Goal: Task Accomplishment & Management: Manage account settings

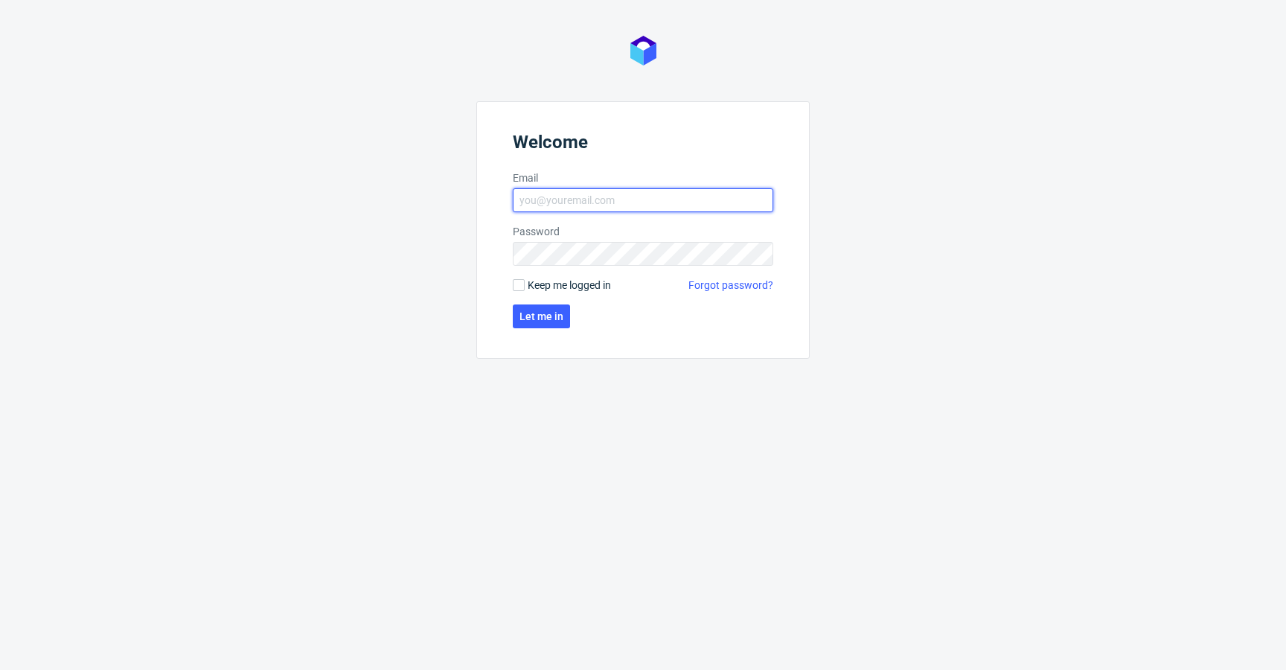
type input "krystian.gaza@packhelp.com"
click at [577, 280] on span "Keep me logged in" at bounding box center [569, 285] width 83 height 15
click at [525, 280] on input "Keep me logged in" at bounding box center [519, 285] width 12 height 12
checkbox input "true"
click at [536, 313] on span "Let me in" at bounding box center [542, 316] width 44 height 10
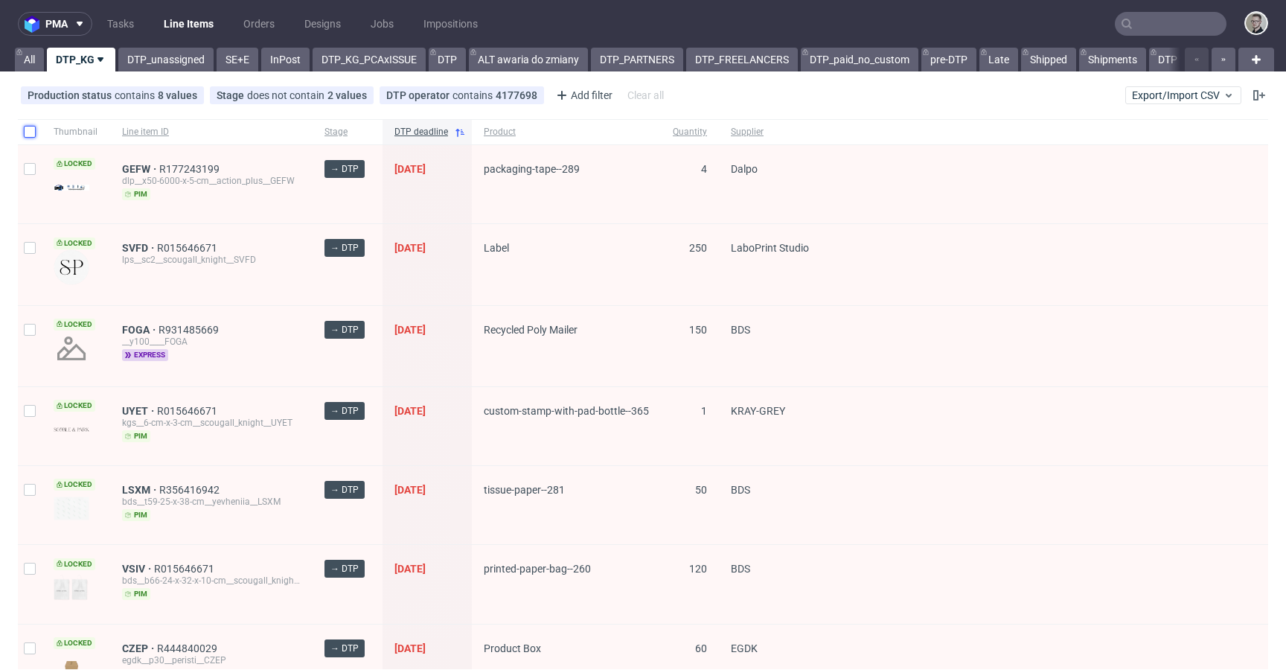
click at [28, 135] on input "checkbox" at bounding box center [30, 132] width 12 height 12
checkbox input "true"
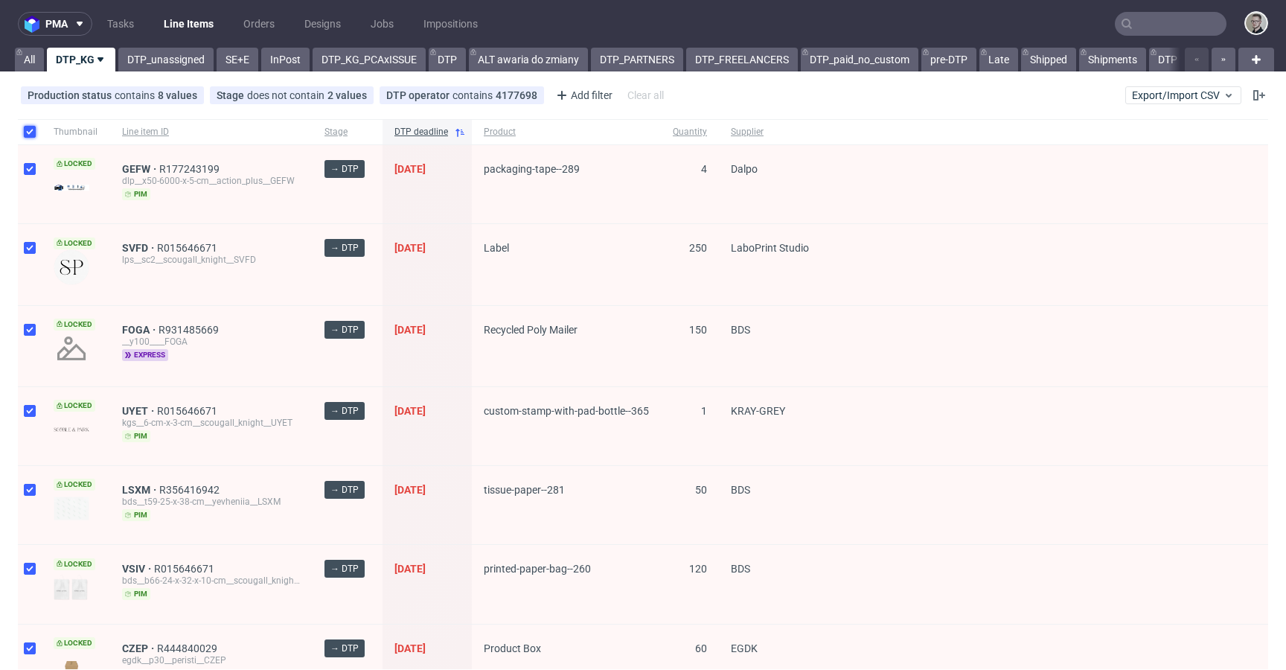
checkbox input "true"
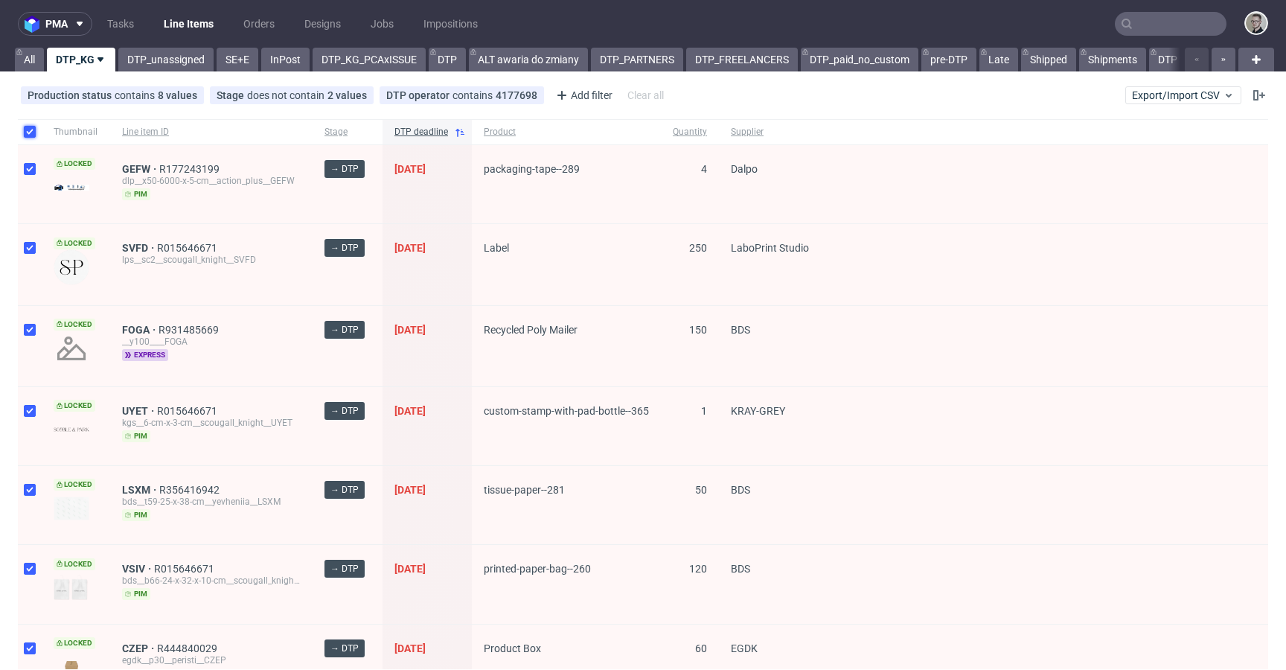
checkbox input "true"
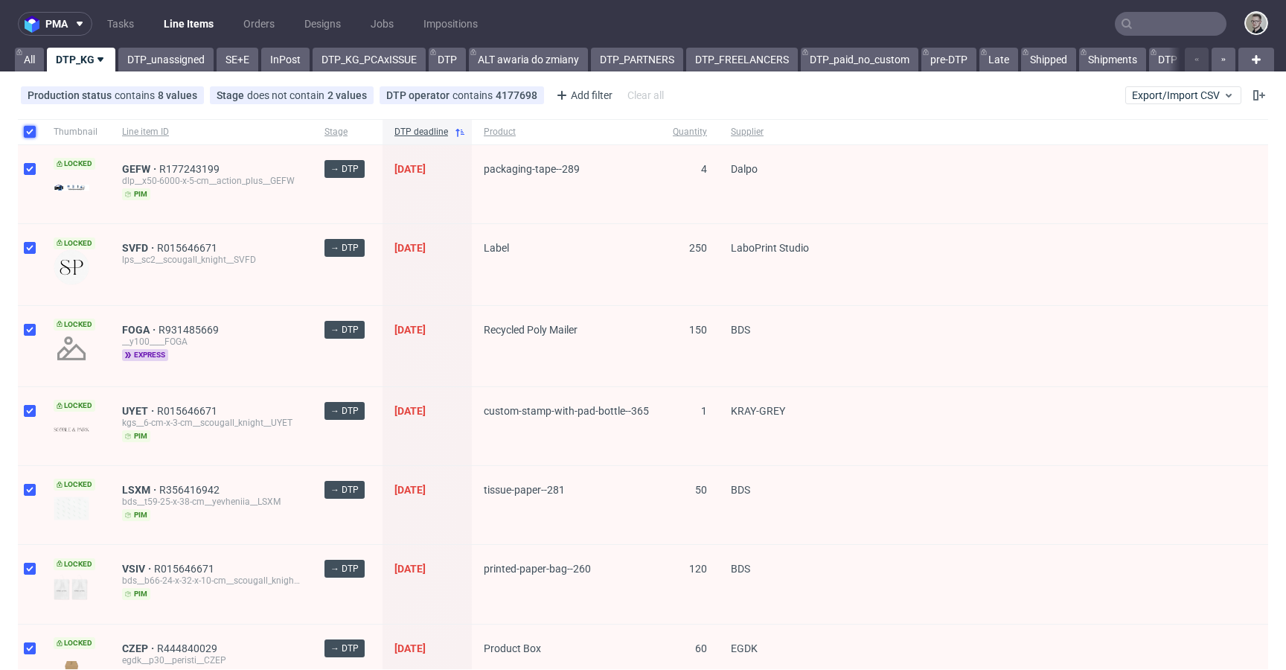
checkbox input "true"
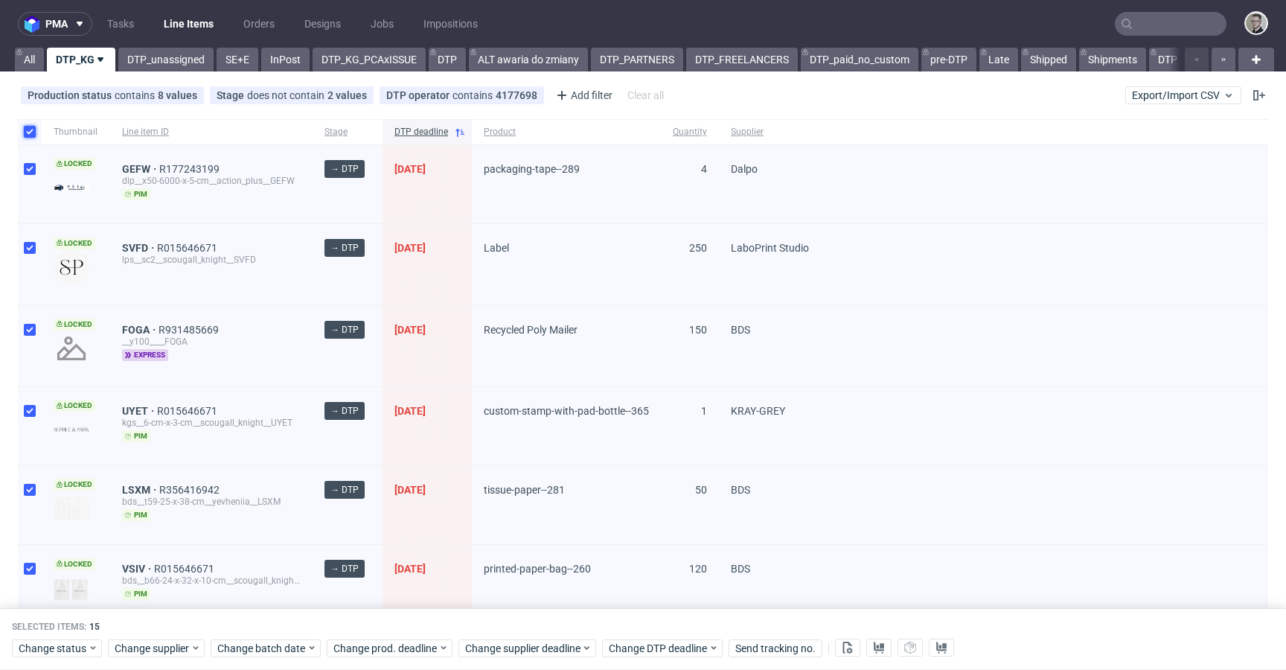
click at [27, 134] on input "checkbox" at bounding box center [30, 132] width 12 height 12
checkbox input "false"
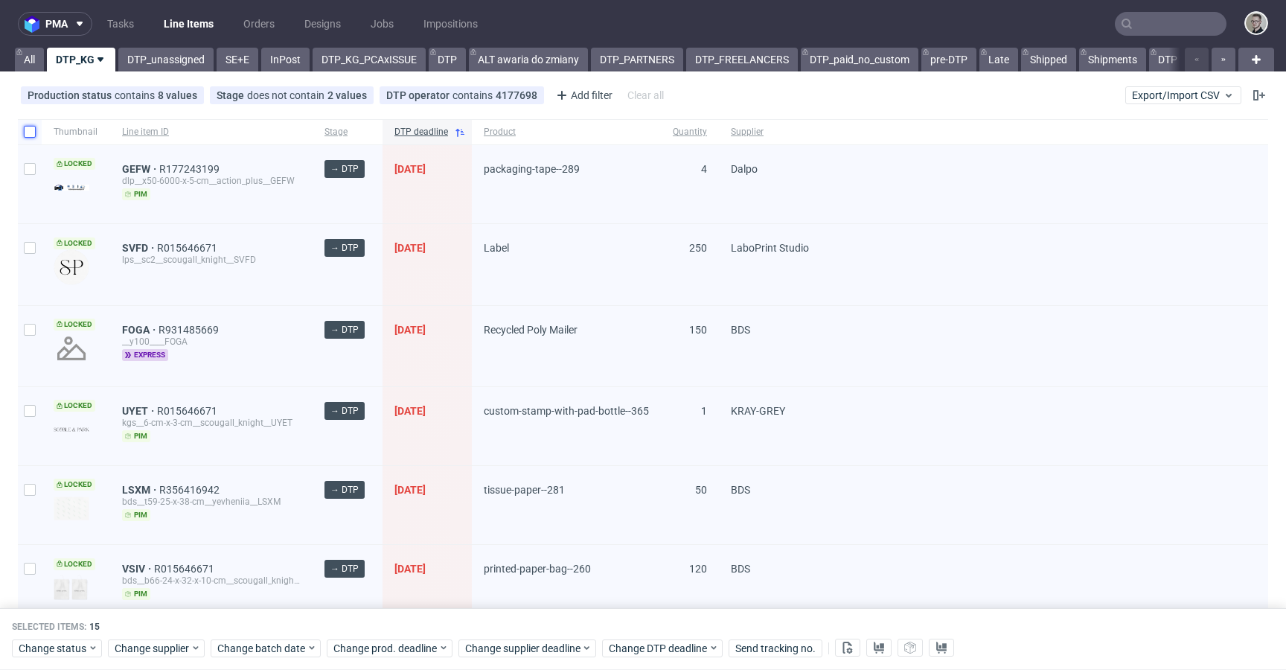
checkbox input "false"
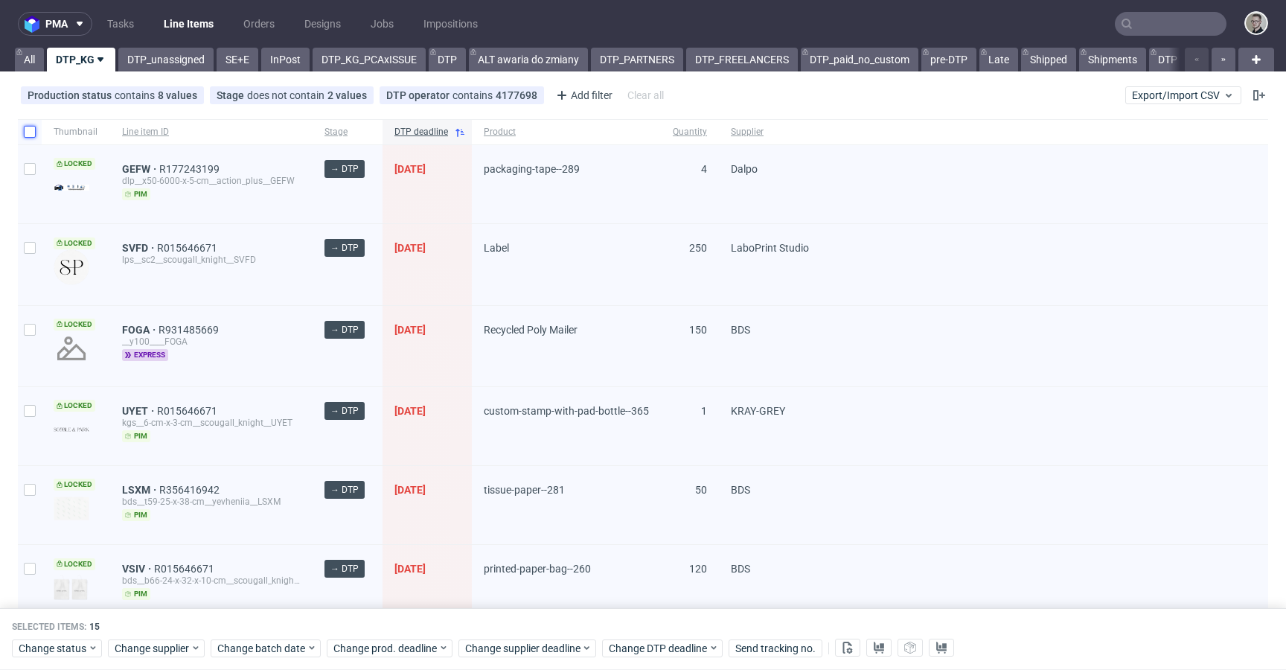
checkbox input "false"
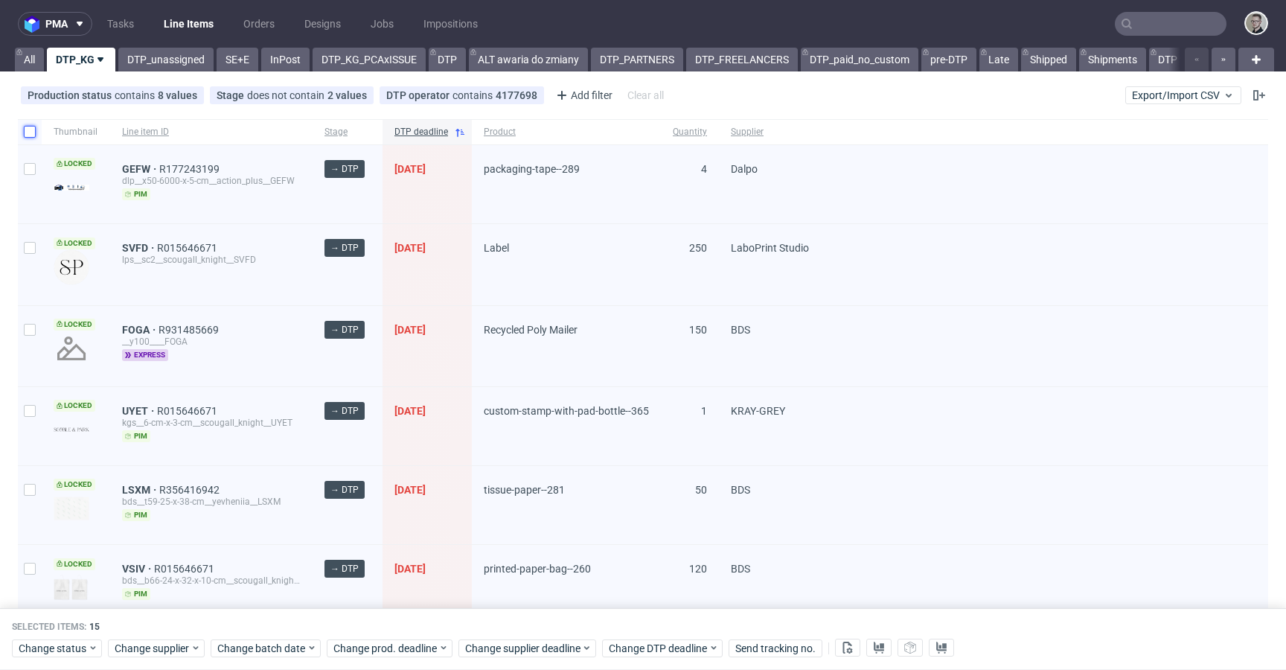
checkbox input "false"
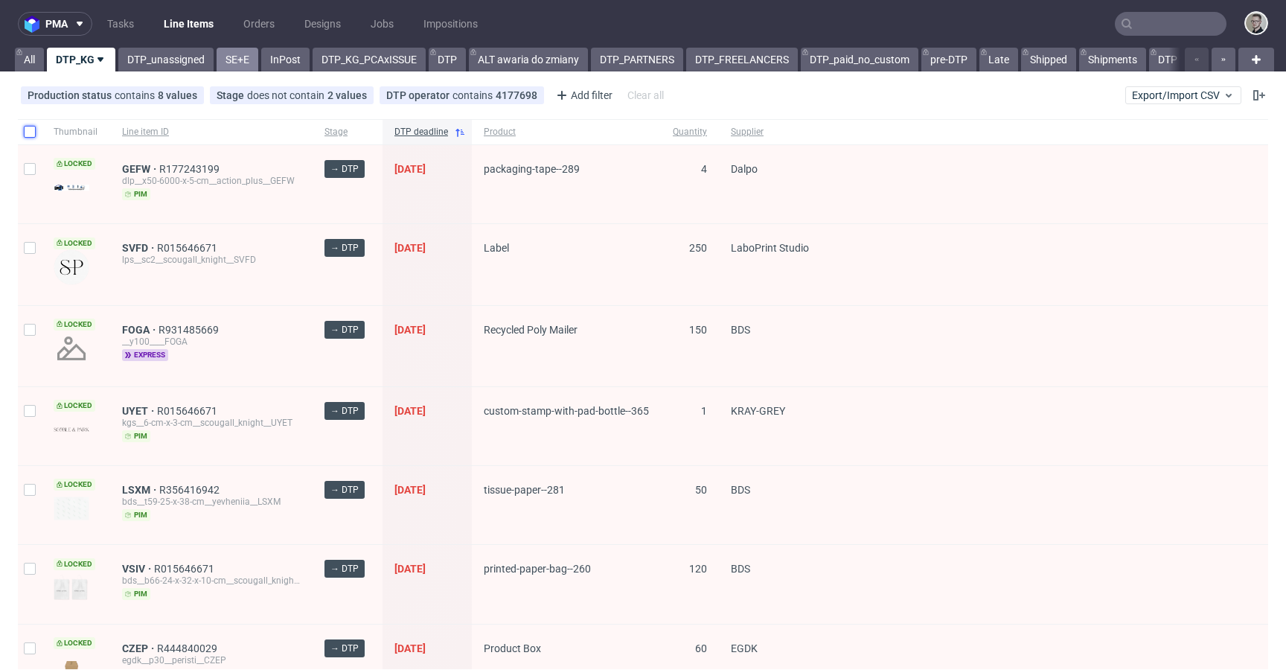
click at [253, 61] on link "SE+E" at bounding box center [238, 60] width 42 height 24
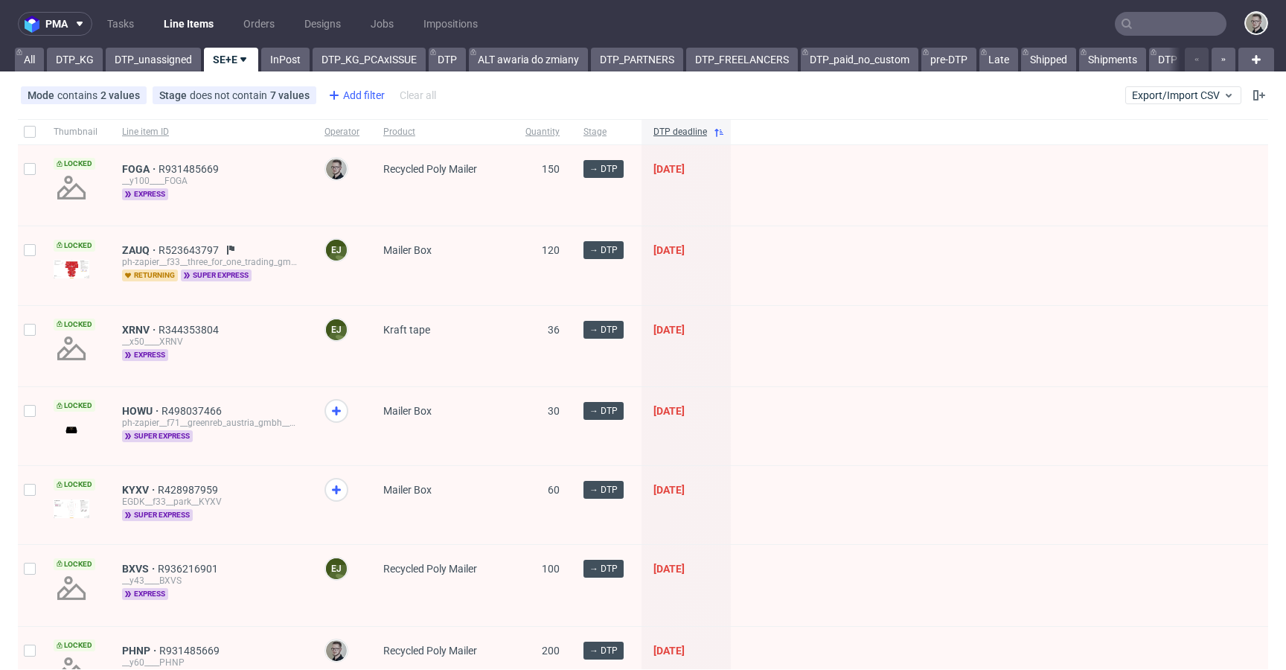
click at [357, 98] on div "Add filter" at bounding box center [355, 95] width 66 height 24
drag, startPoint x: 584, startPoint y: 87, endPoint x: 336, endPoint y: 77, distance: 248.8
click at [582, 87] on div "Mode contains 2 values Superexpress, express Stage does not contain 7 values Ca…" at bounding box center [643, 95] width 1286 height 36
click at [351, 96] on div "Add filter" at bounding box center [355, 95] width 66 height 24
click at [506, 92] on div "Mode contains 2 values Superexpress, express Stage does not contain 7 values Ca…" at bounding box center [643, 95] width 1286 height 36
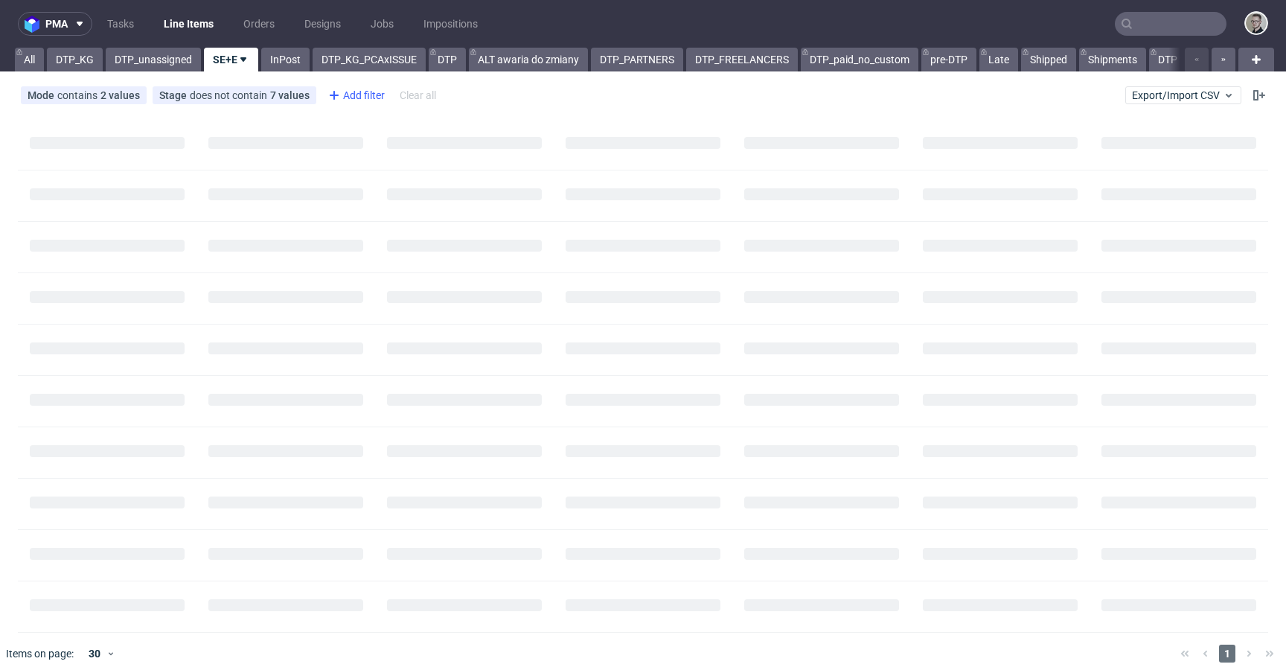
click at [364, 91] on div "Add filter" at bounding box center [355, 95] width 66 height 24
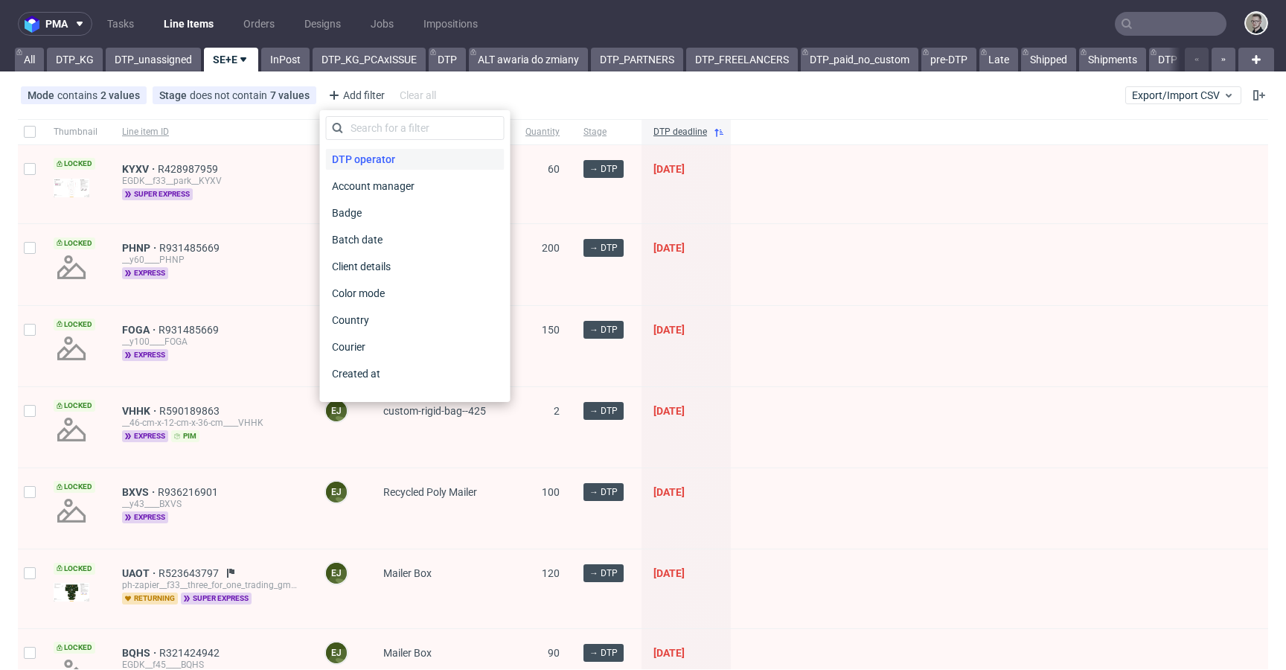
click at [400, 158] on div "DTP operator" at bounding box center [415, 159] width 179 height 21
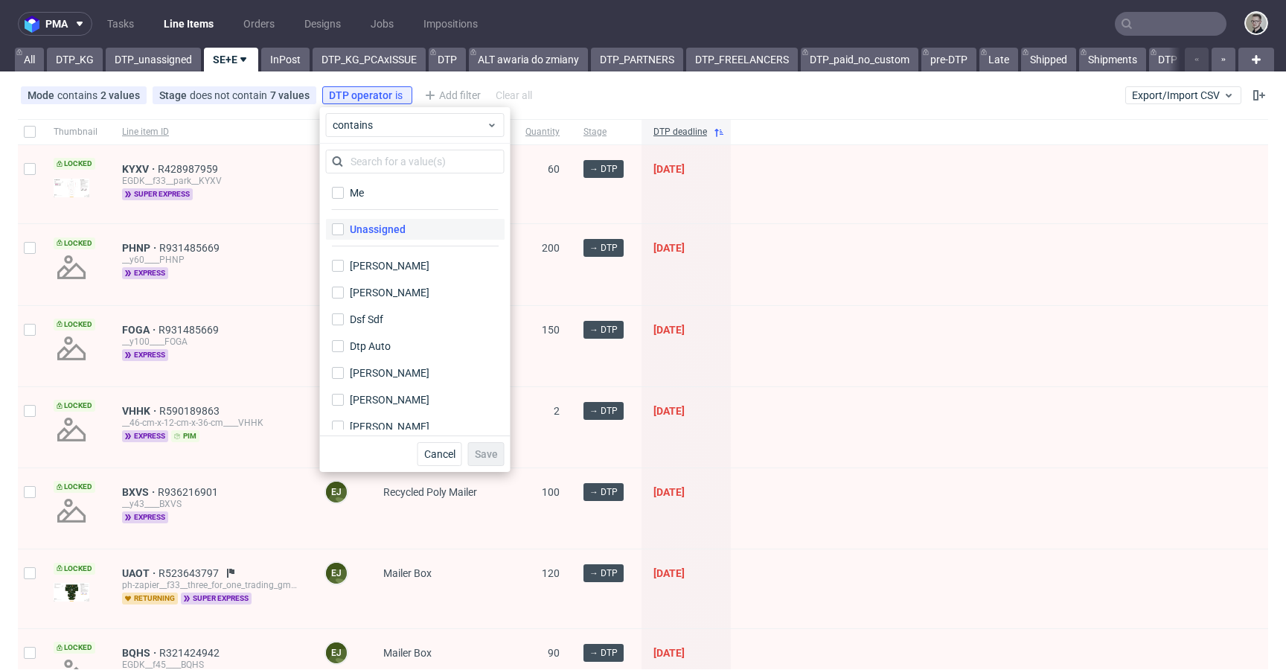
click at [407, 239] on label "Unassigned" at bounding box center [415, 229] width 179 height 21
click at [344, 235] on input "Unassigned" at bounding box center [338, 229] width 12 height 12
checkbox input "true"
click at [498, 443] on button "Save" at bounding box center [486, 454] width 36 height 24
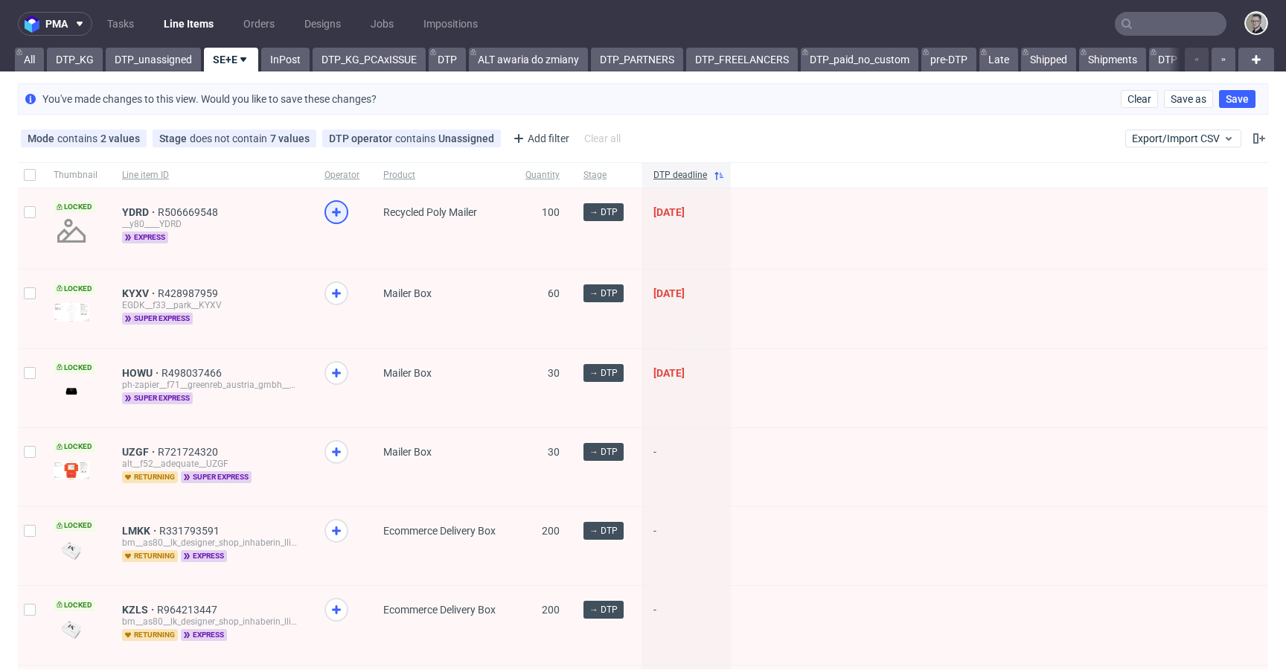
click at [339, 211] on use at bounding box center [336, 212] width 9 height 9
click at [152, 45] on nav "pma Tasks Line Items Orders Designs Jobs Impositions" at bounding box center [643, 24] width 1286 height 48
click at [159, 54] on link "DTP_unassigned" at bounding box center [153, 60] width 95 height 24
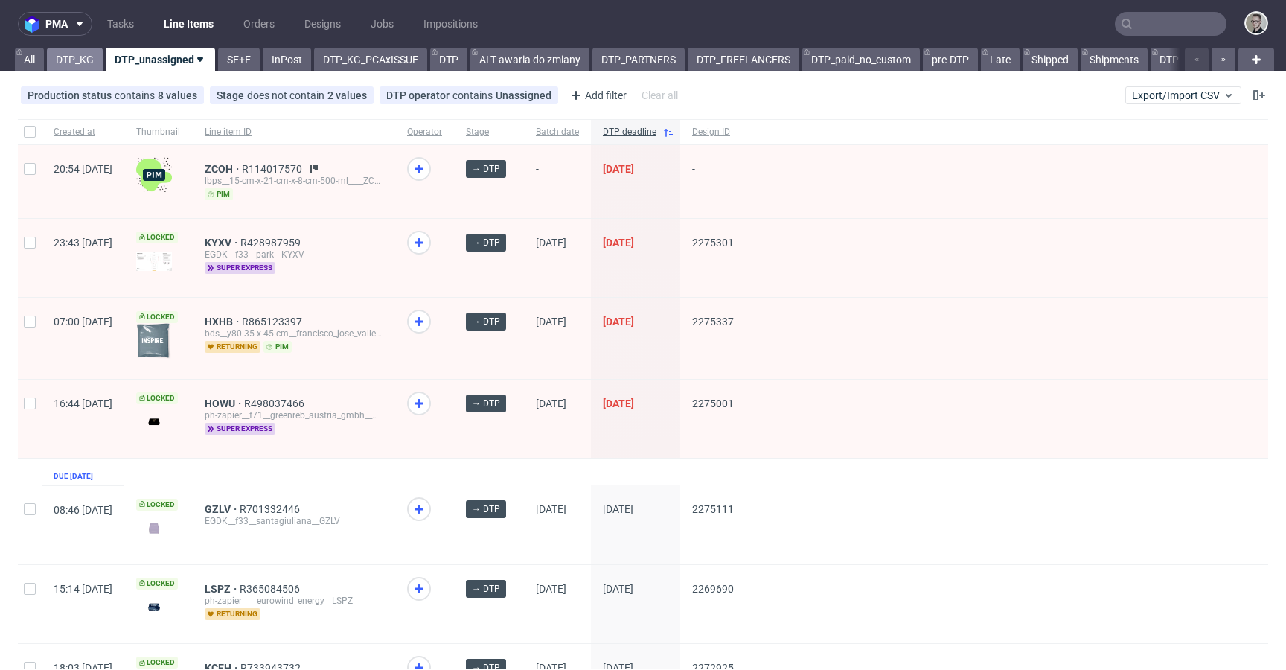
click at [77, 60] on link "DTP_KG" at bounding box center [75, 60] width 56 height 24
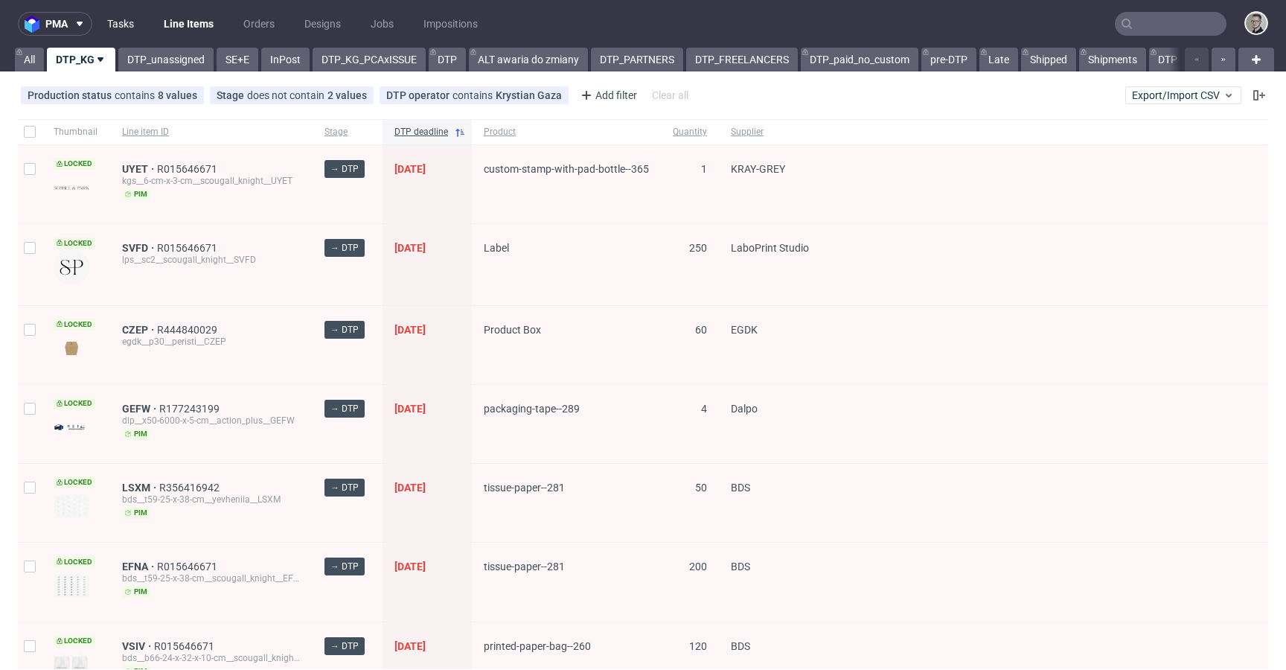
click at [120, 21] on link "Tasks" at bounding box center [120, 24] width 45 height 24
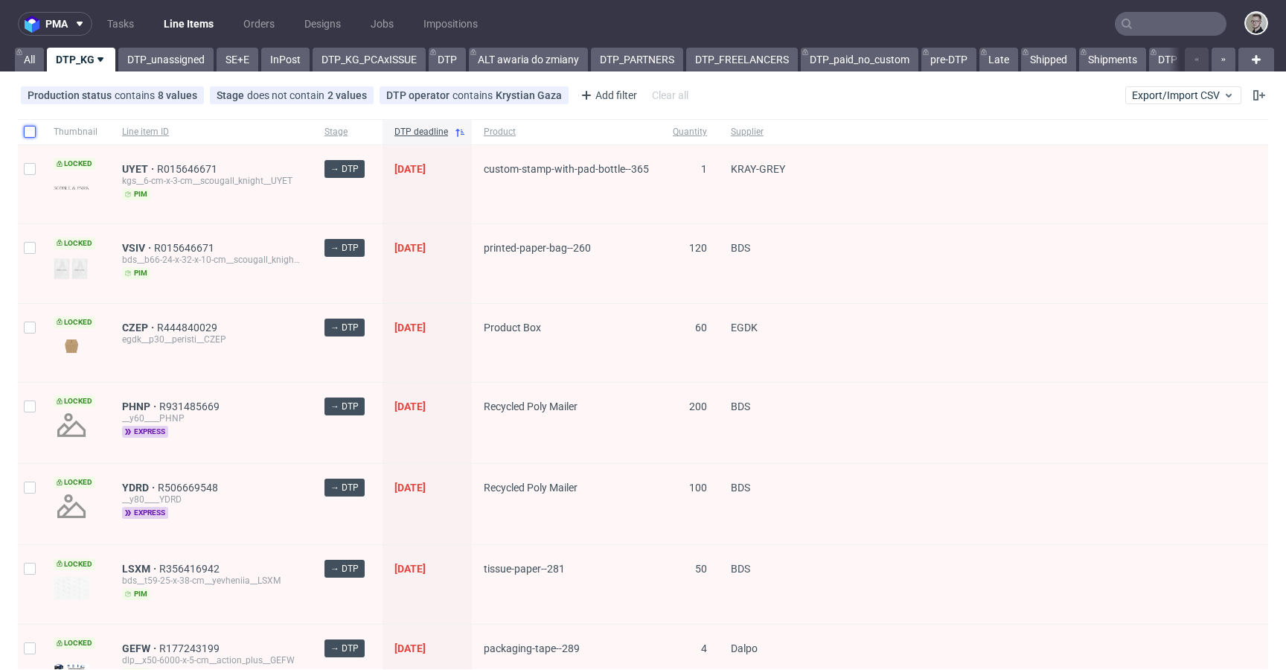
click at [32, 130] on input "checkbox" at bounding box center [30, 132] width 12 height 12
checkbox input "true"
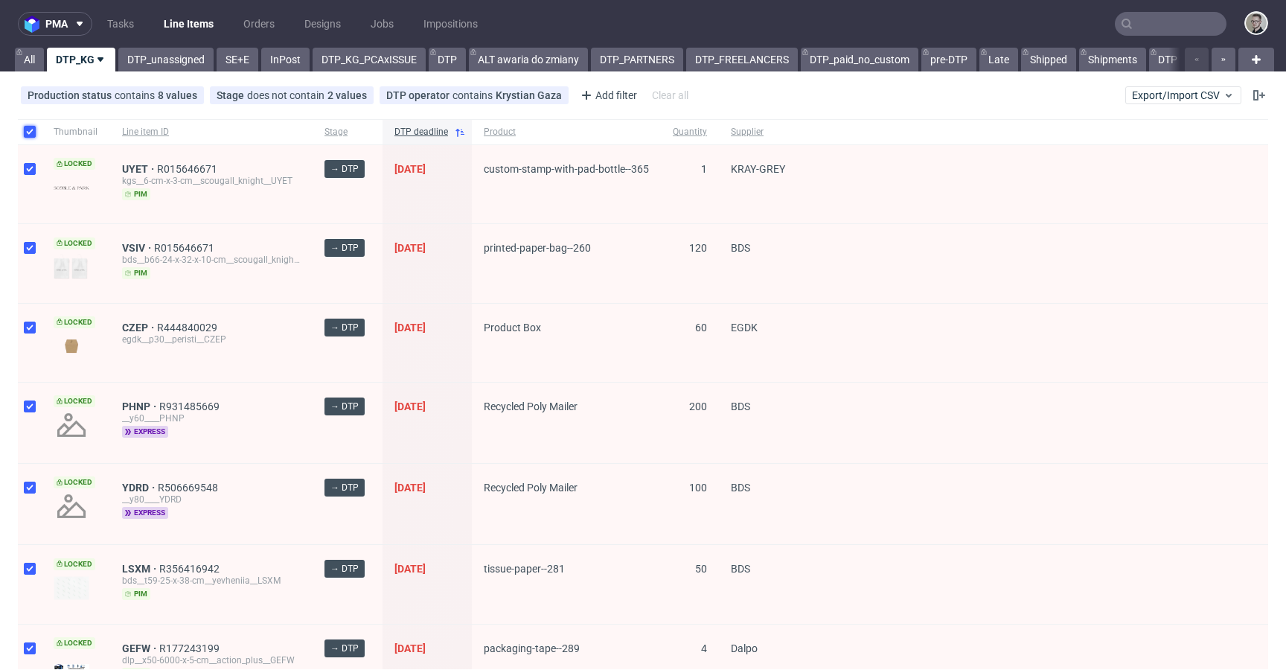
checkbox input "true"
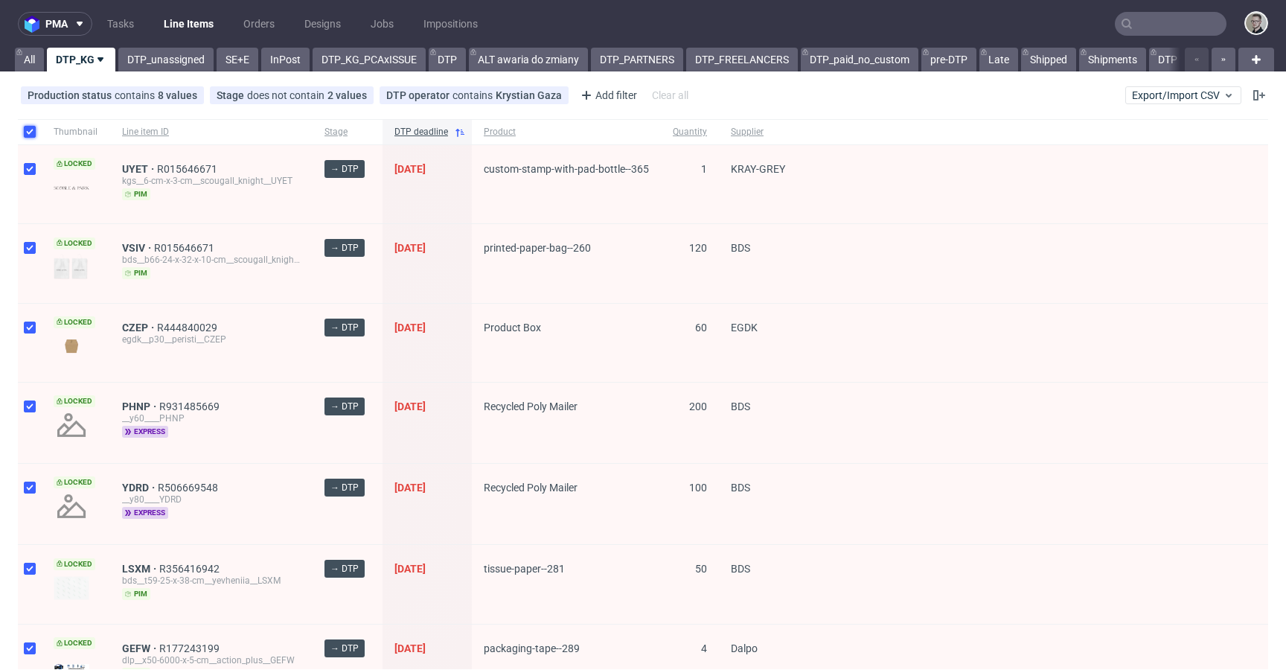
checkbox input "true"
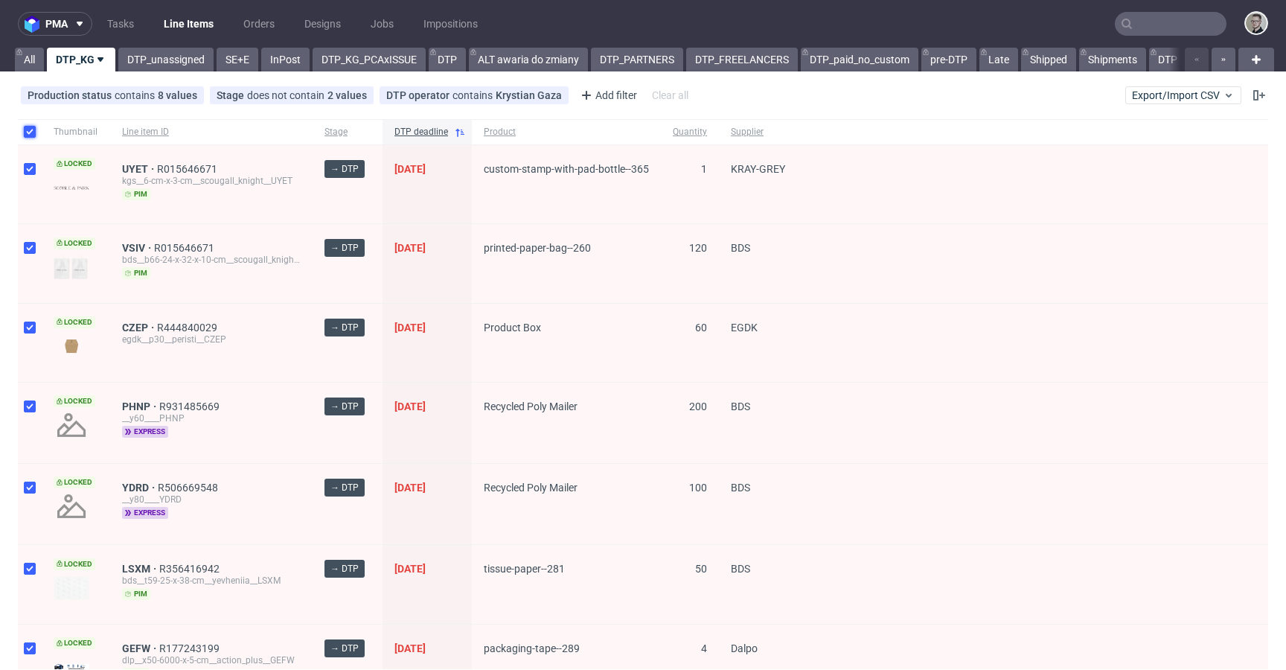
checkbox input "true"
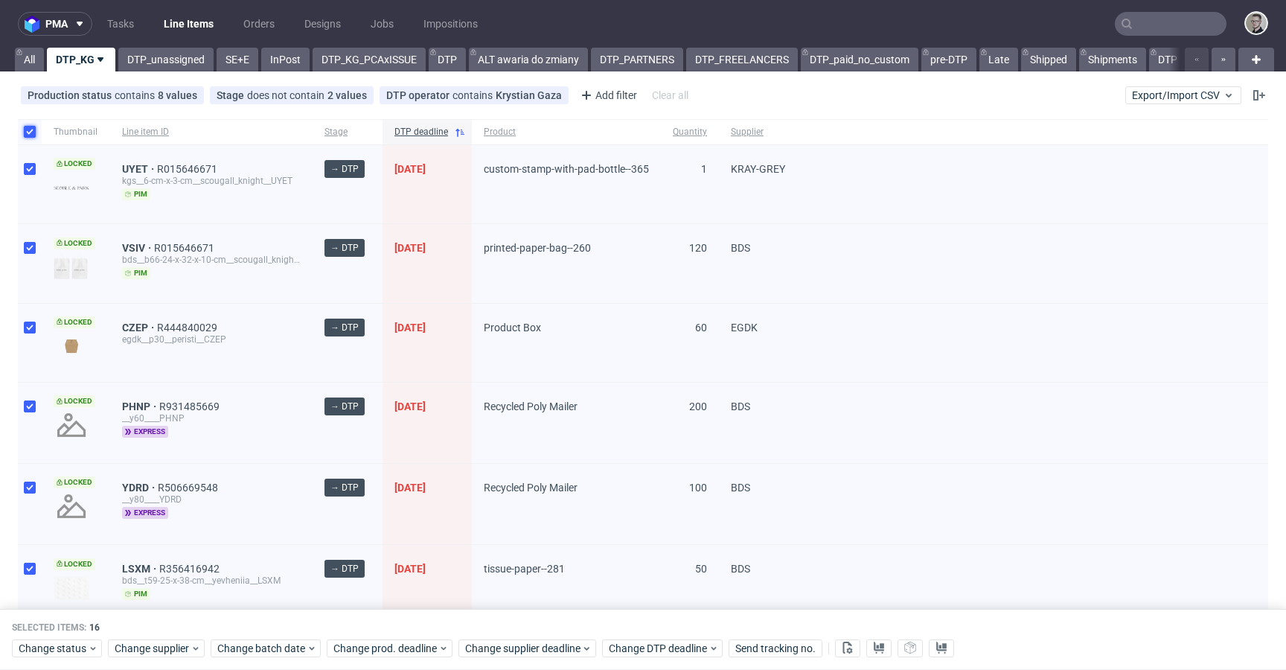
click at [30, 127] on input "checkbox" at bounding box center [30, 132] width 12 height 12
checkbox input "false"
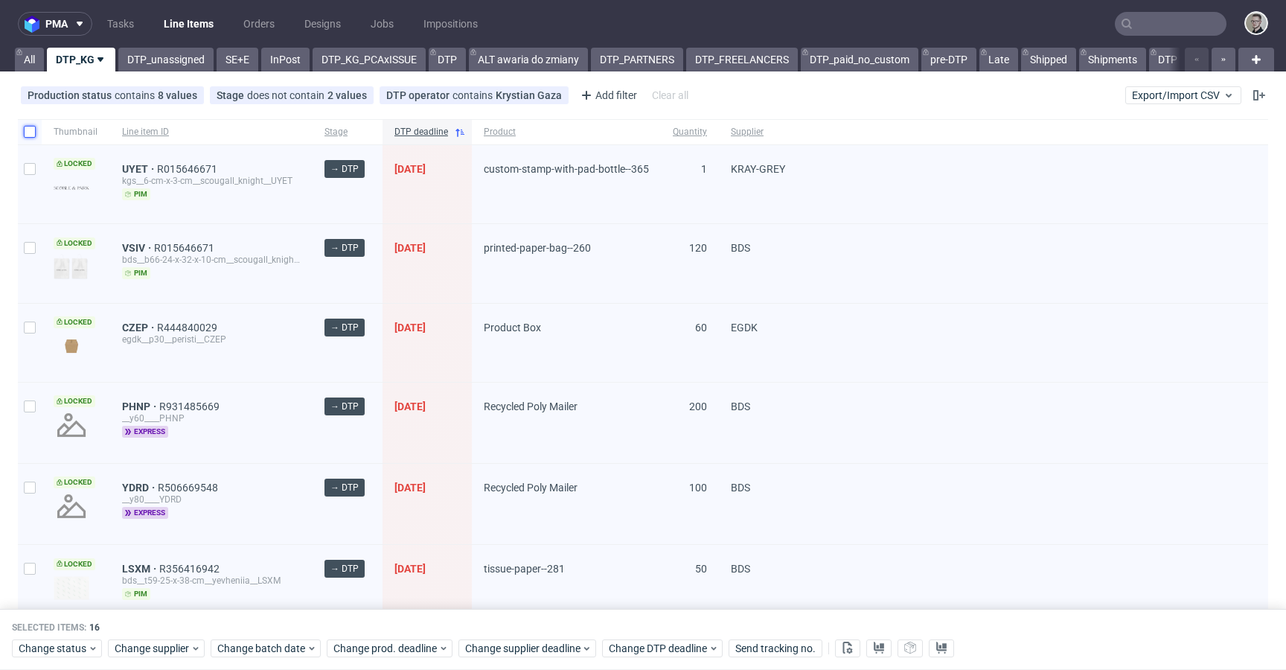
checkbox input "false"
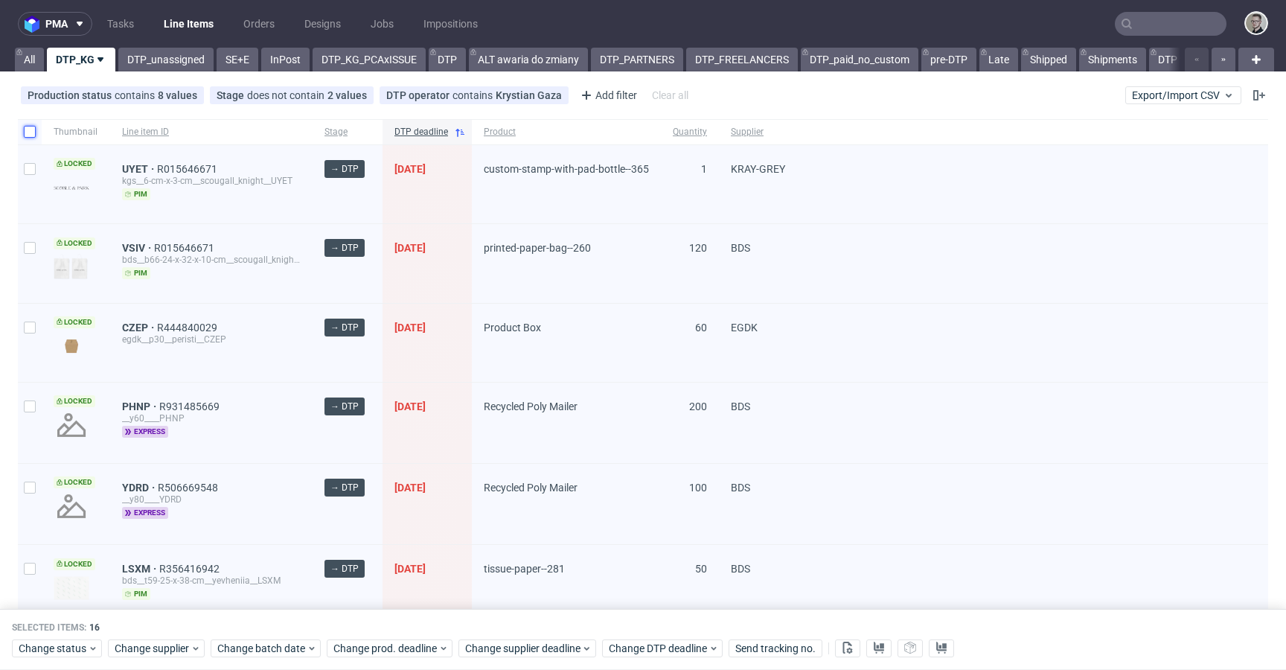
checkbox input "false"
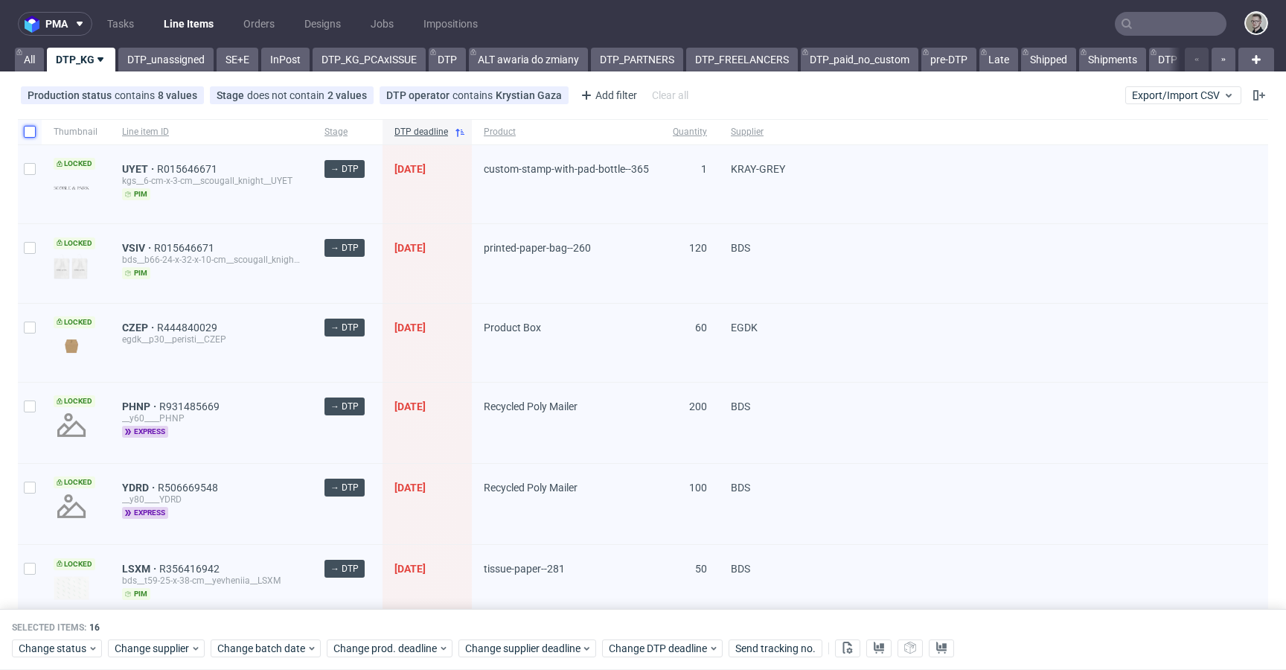
checkbox input "false"
